Goal: Information Seeking & Learning: Learn about a topic

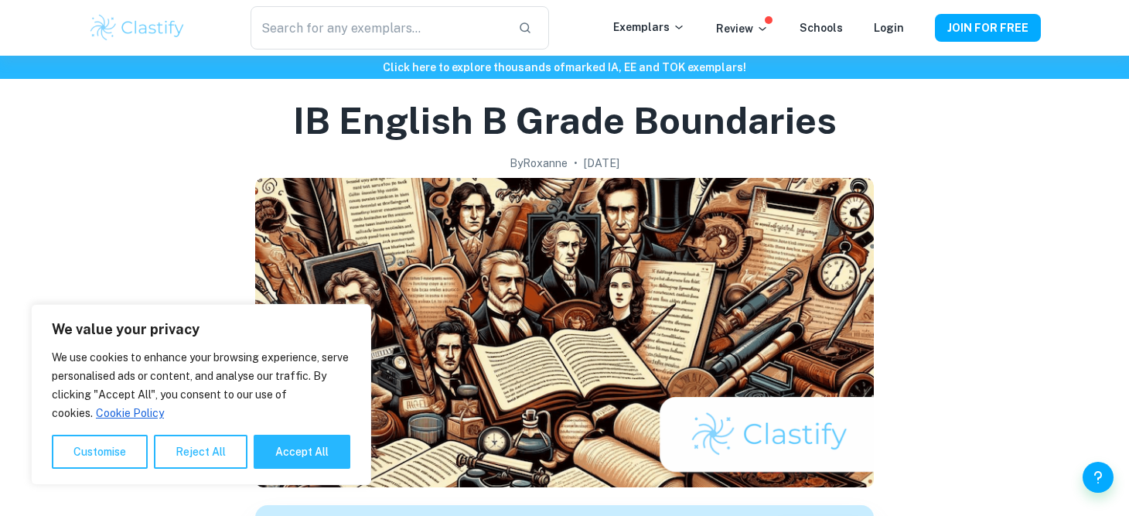
scroll to position [43, 0]
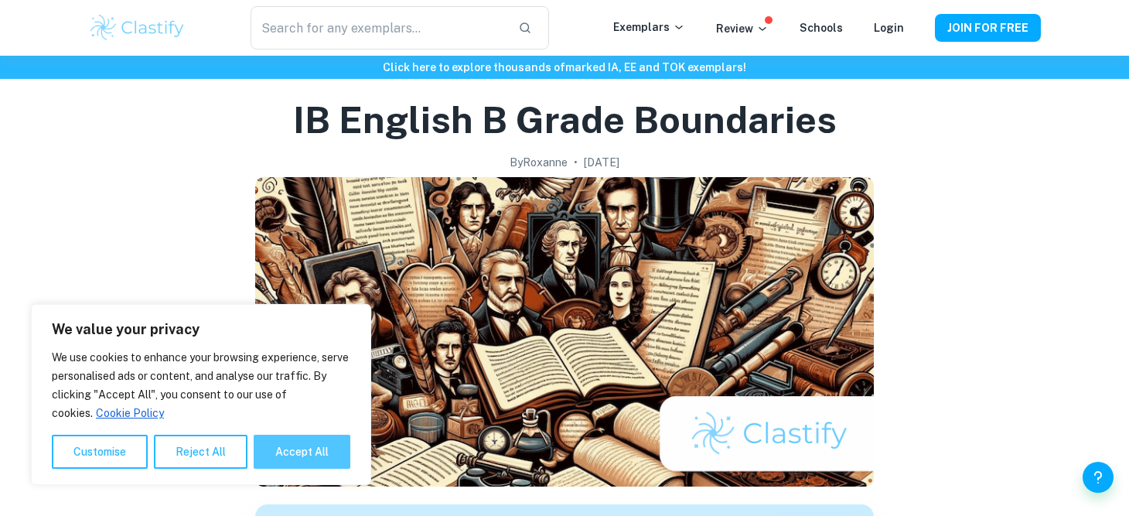
click at [298, 458] on button "Accept All" at bounding box center [302, 451] width 97 height 34
checkbox input "true"
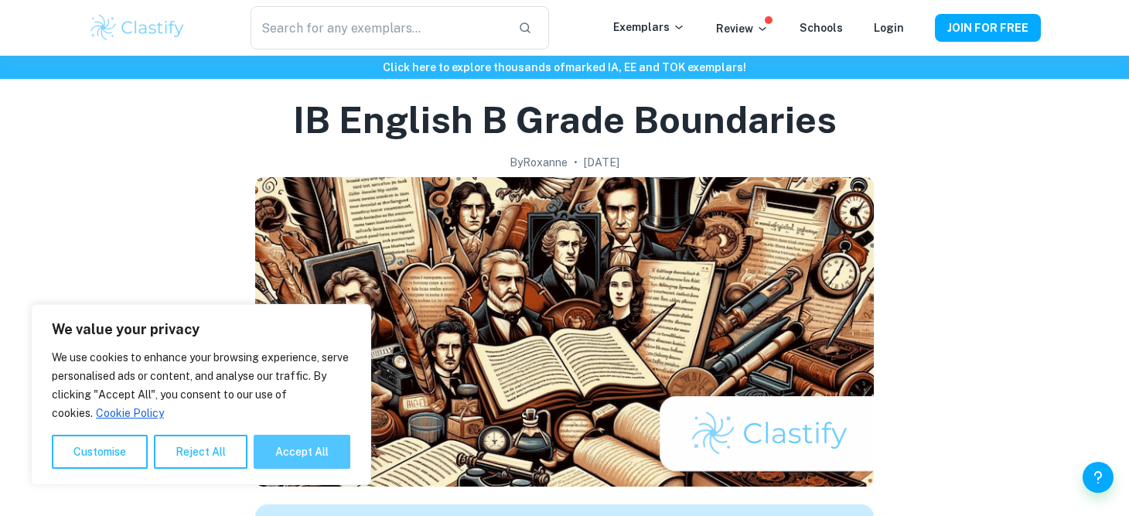
checkbox input "true"
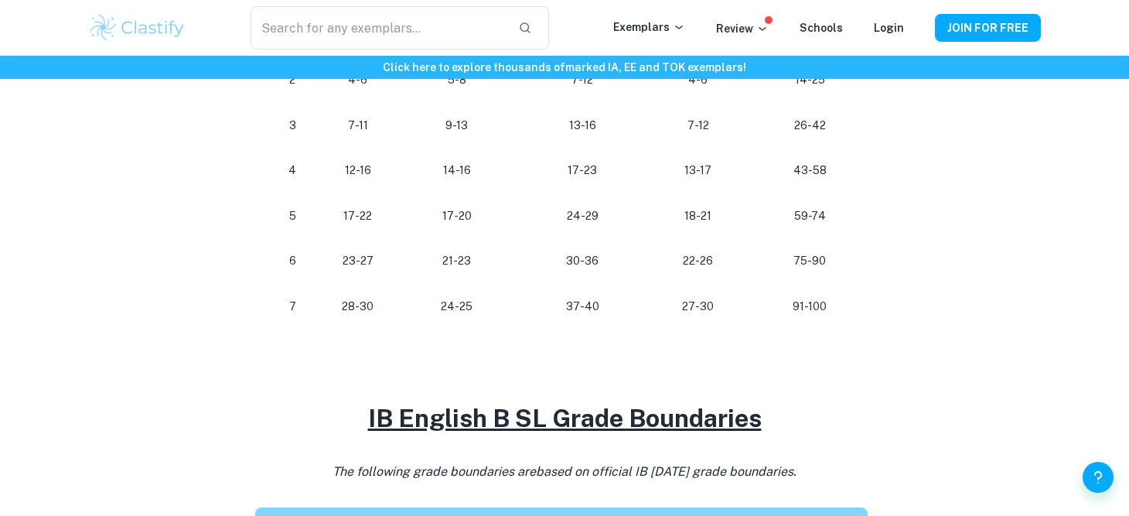
scroll to position [986, 0]
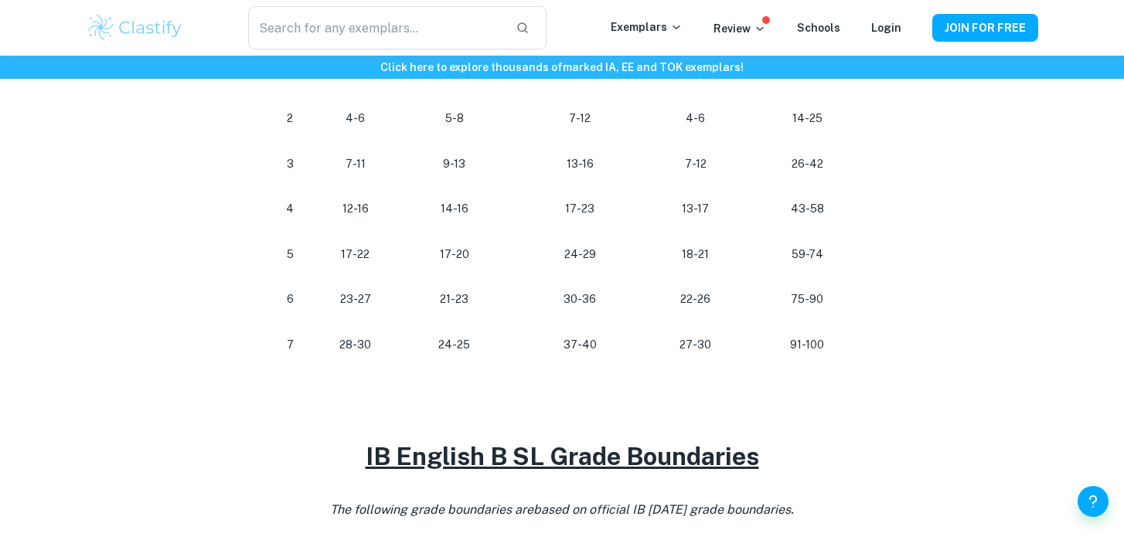
scroll to position [954, 0]
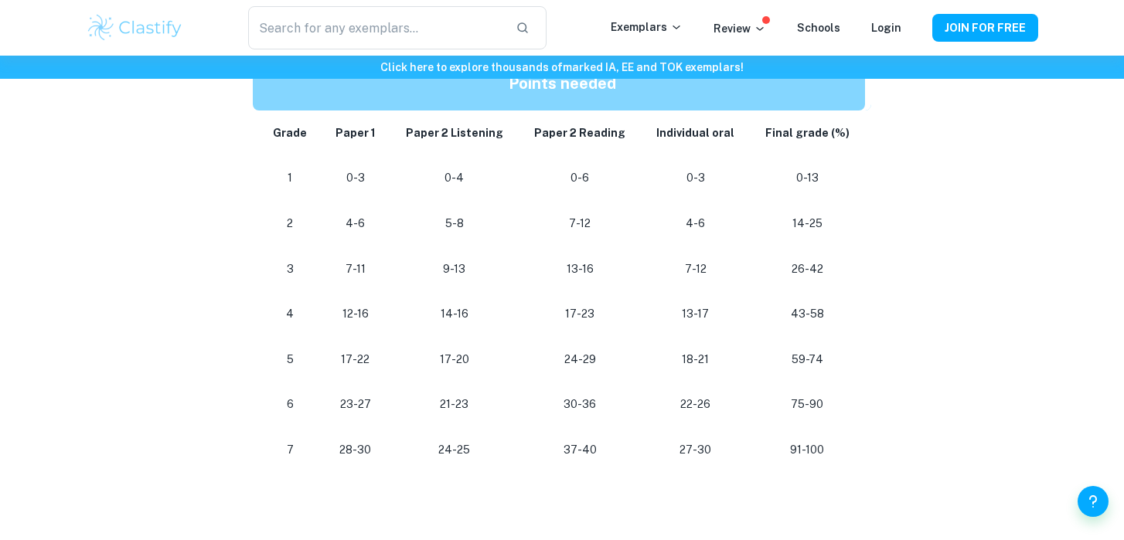
scroll to position [844, 0]
